Goal: Check status: Check status

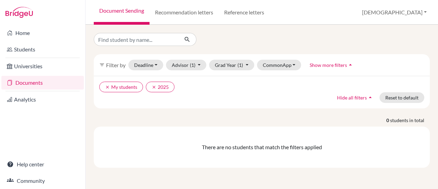
click at [247, 18] on link "Reference letters" at bounding box center [244, 12] width 51 height 25
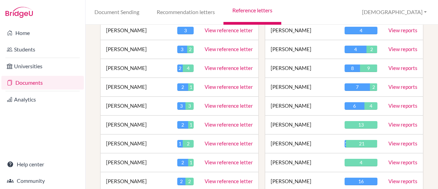
scroll to position [274, 0]
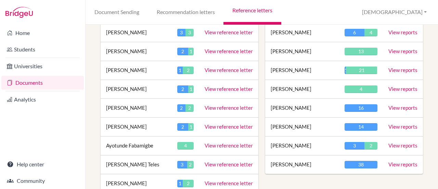
click at [291, 51] on td "Madeeha Pitcher" at bounding box center [302, 51] width 74 height 19
click at [408, 48] on link "View reports" at bounding box center [402, 51] width 29 height 6
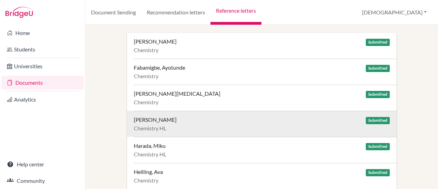
click at [169, 119] on div "[PERSON_NAME]" at bounding box center [155, 119] width 43 height 7
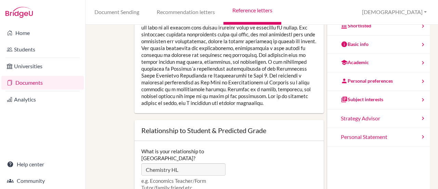
scroll to position [119, 0]
